Goal: Task Accomplishment & Management: Use online tool/utility

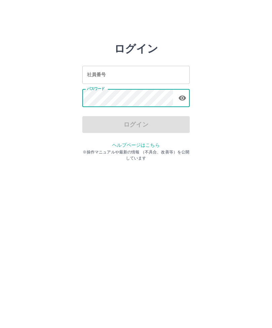
click at [94, 71] on div "社員番号 社員番号" at bounding box center [135, 75] width 107 height 18
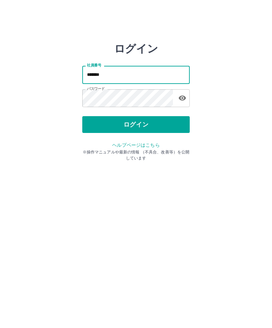
type input "*******"
click at [156, 122] on button "ログイン" at bounding box center [135, 124] width 107 height 17
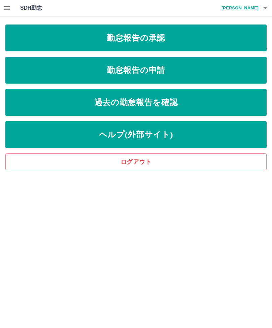
click at [230, 37] on link "勤怠報告の承認" at bounding box center [135, 37] width 261 height 27
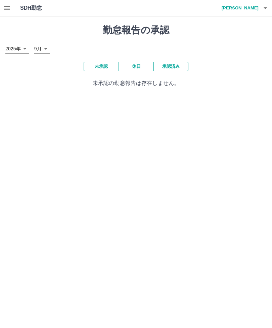
click at [179, 65] on button "承認済み" at bounding box center [170, 66] width 35 height 9
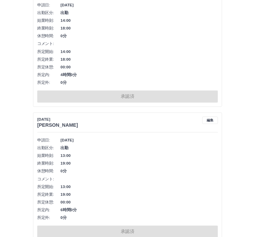
scroll to position [3360, 0]
